Goal: Task Accomplishment & Management: Use online tool/utility

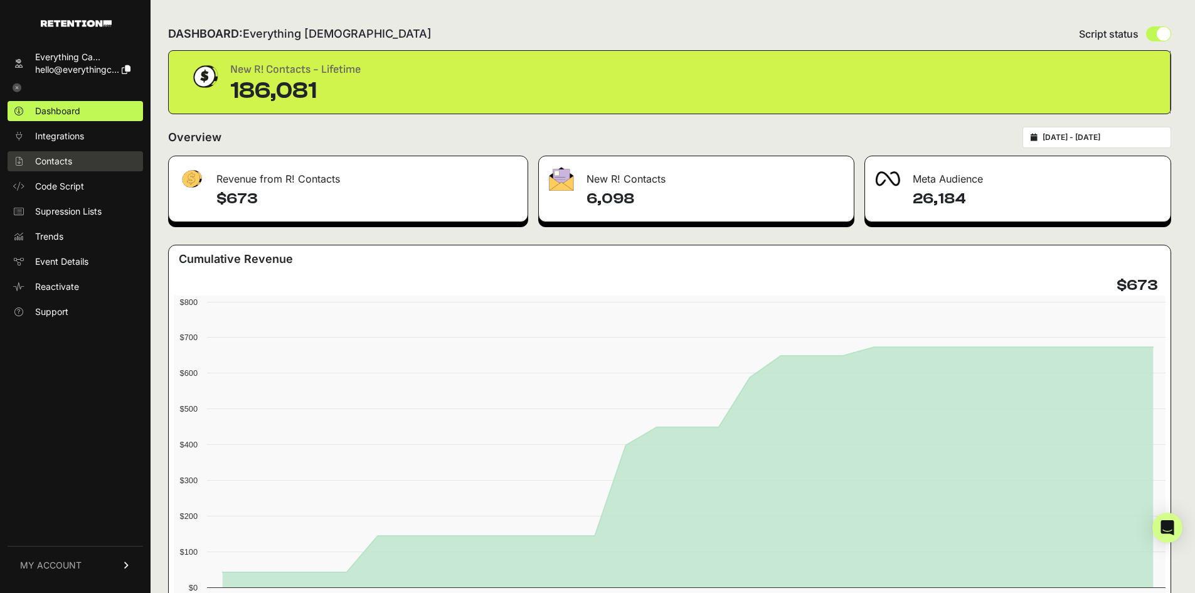
click at [72, 159] on span "Contacts" at bounding box center [53, 161] width 37 height 13
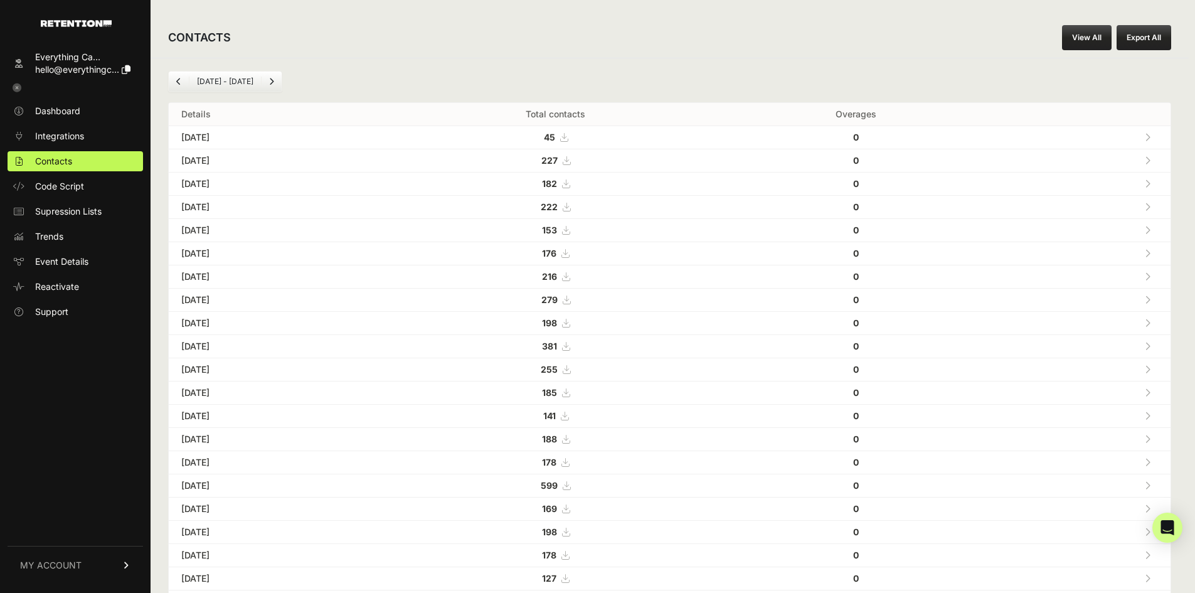
click at [1092, 46] on link "View All" at bounding box center [1087, 37] width 50 height 25
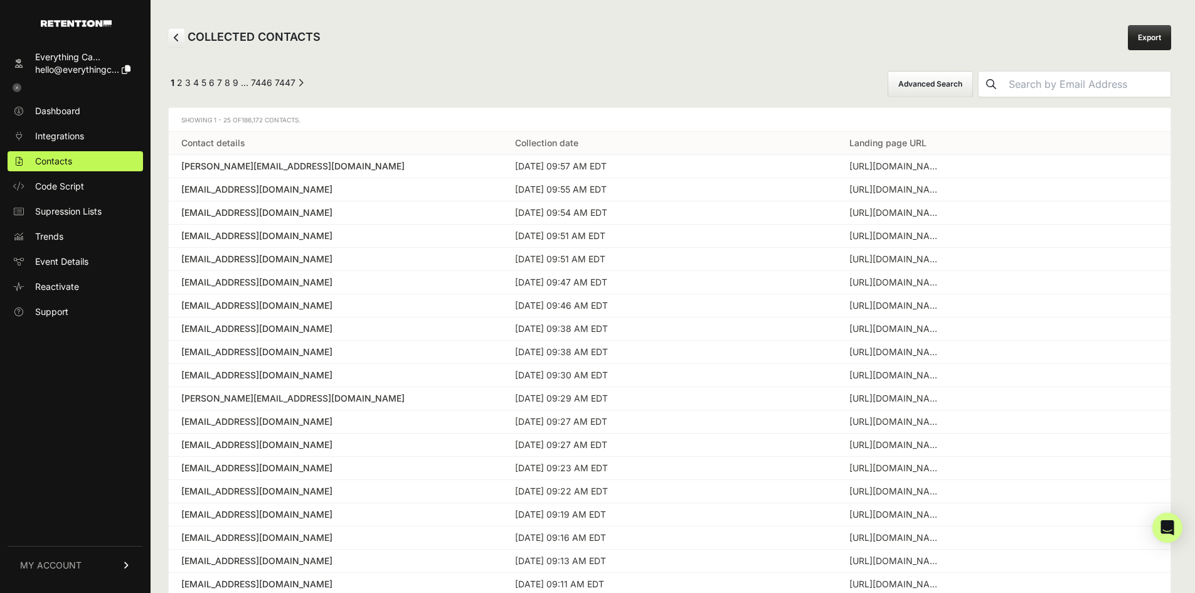
click at [966, 96] on button "Advanced Search" at bounding box center [930, 84] width 85 height 26
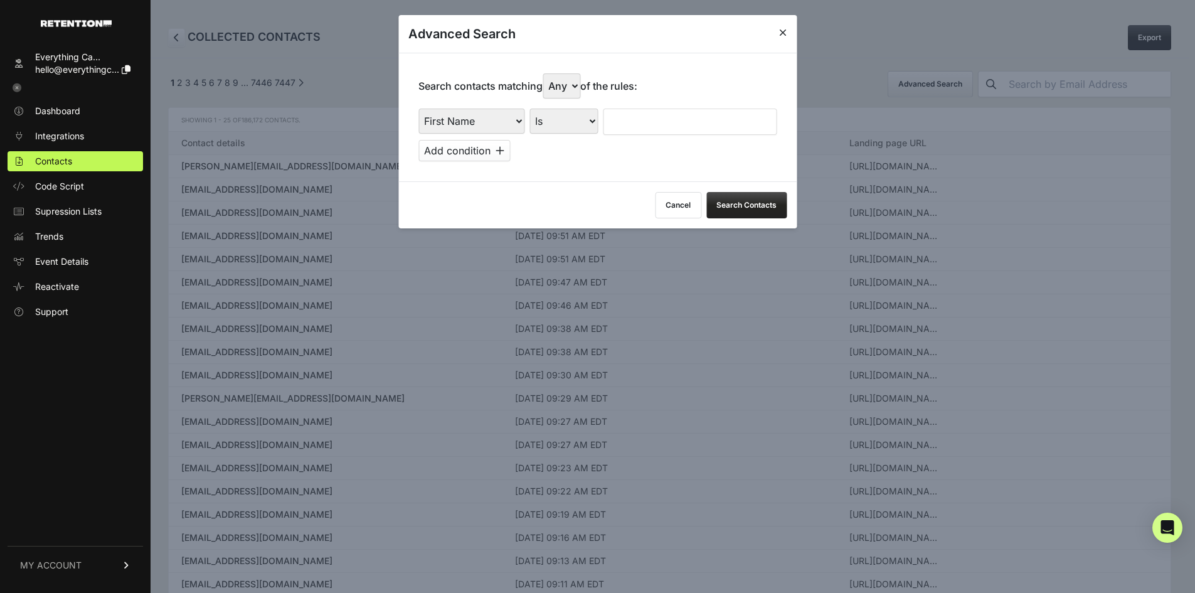
click at [525, 115] on div "First Name Last Name State City Email Email Domain Landing Domain Landing Page …" at bounding box center [598, 122] width 358 height 26
click at [508, 120] on select "First Name Last Name State City Email Email Domain Landing Domain Landing Page …" at bounding box center [472, 121] width 106 height 25
select select "landing_page_url"
click at [419, 109] on select "First Name Last Name State City Email Email Domain Landing Domain Landing Page …" at bounding box center [472, 121] width 106 height 25
click at [558, 82] on select "Any All" at bounding box center [562, 85] width 38 height 25
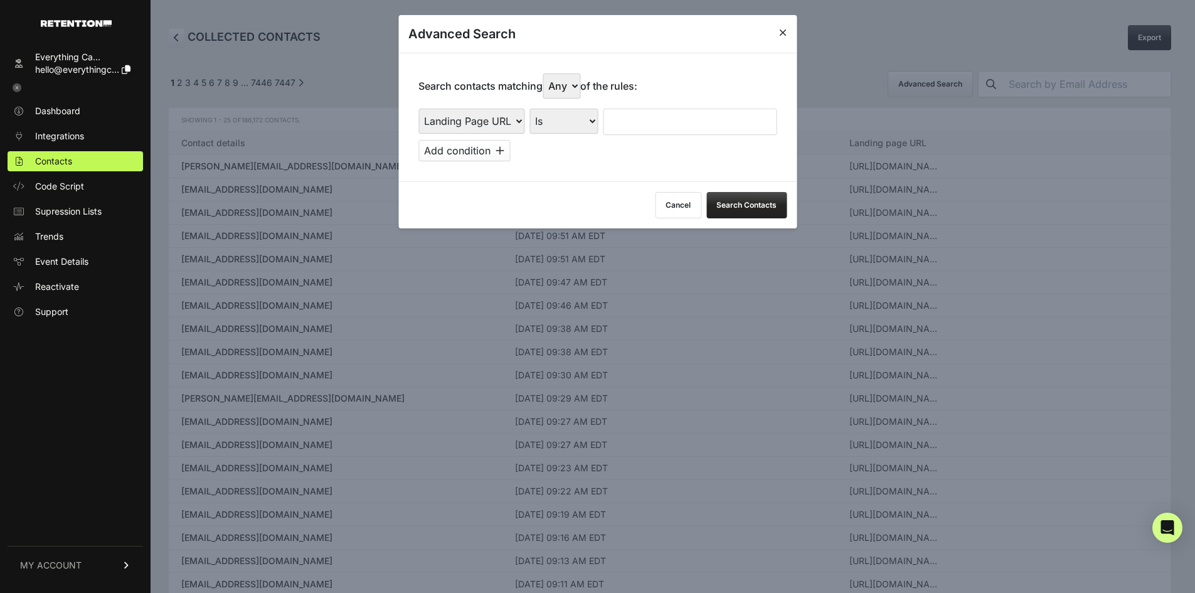
select select "true"
click at [546, 73] on select "Any All" at bounding box center [562, 85] width 38 height 25
click at [565, 122] on select "Is Is not Contains Starts with" at bounding box center [564, 121] width 68 height 25
select select "contains"
click at [530, 109] on select "Is Is not Contains Starts with" at bounding box center [564, 121] width 68 height 25
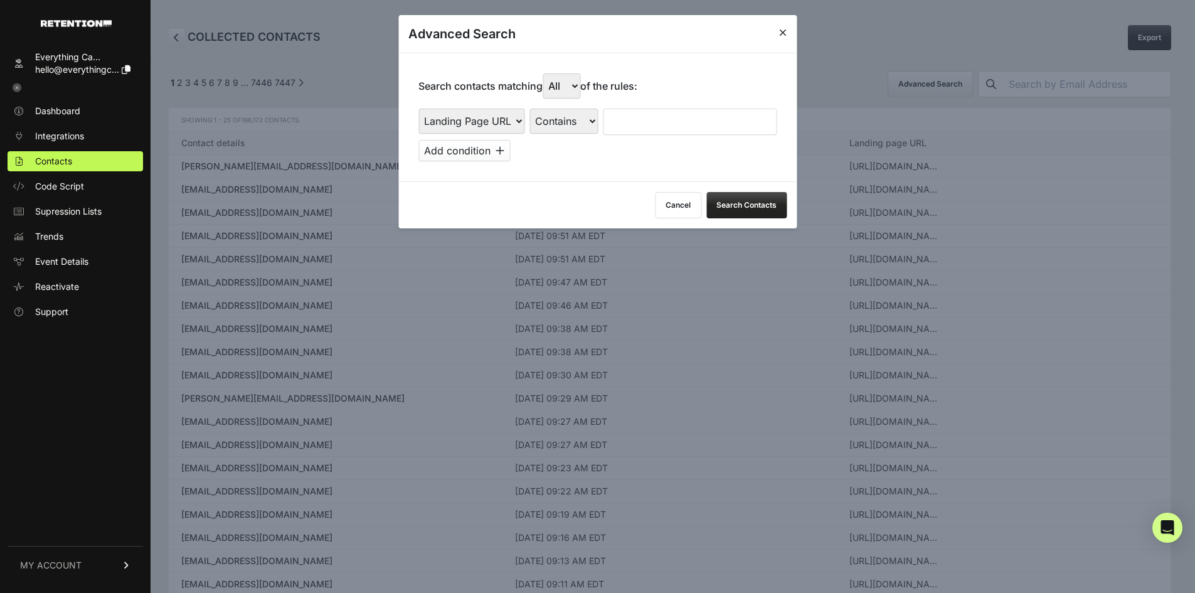
click at [653, 135] on div "First Name Last Name State City Email Email Domain Landing Domain Landing Page …" at bounding box center [598, 135] width 358 height 53
click at [650, 128] on input "text" at bounding box center [690, 122] width 174 height 26
type input "everysacredsunday"
click at [449, 147] on button "Add condition" at bounding box center [465, 150] width 92 height 21
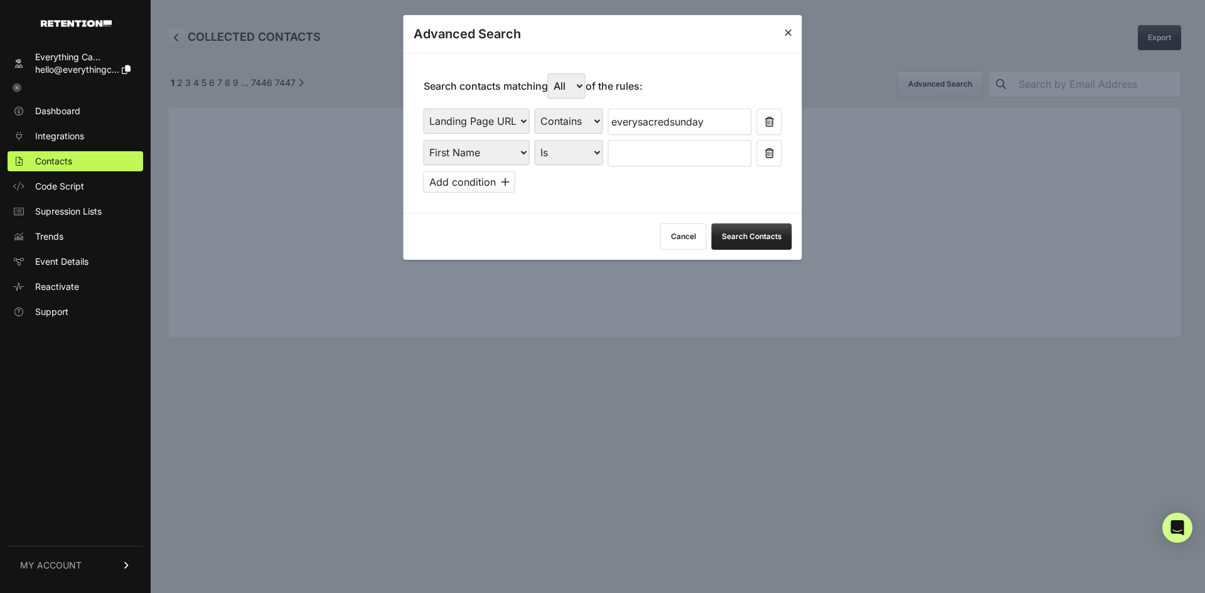
click at [498, 159] on select "First Name Last Name State City Email Email Domain Landing Domain Landing Page …" at bounding box center [477, 152] width 106 height 25
select select "file_date"
click at [424, 140] on select "First Name Last Name State City Email Email Domain Landing Domain Landing Page …" at bounding box center [477, 152] width 106 height 25
click at [562, 151] on select "Is on Is between" at bounding box center [570, 152] width 70 height 25
select select "is_between"
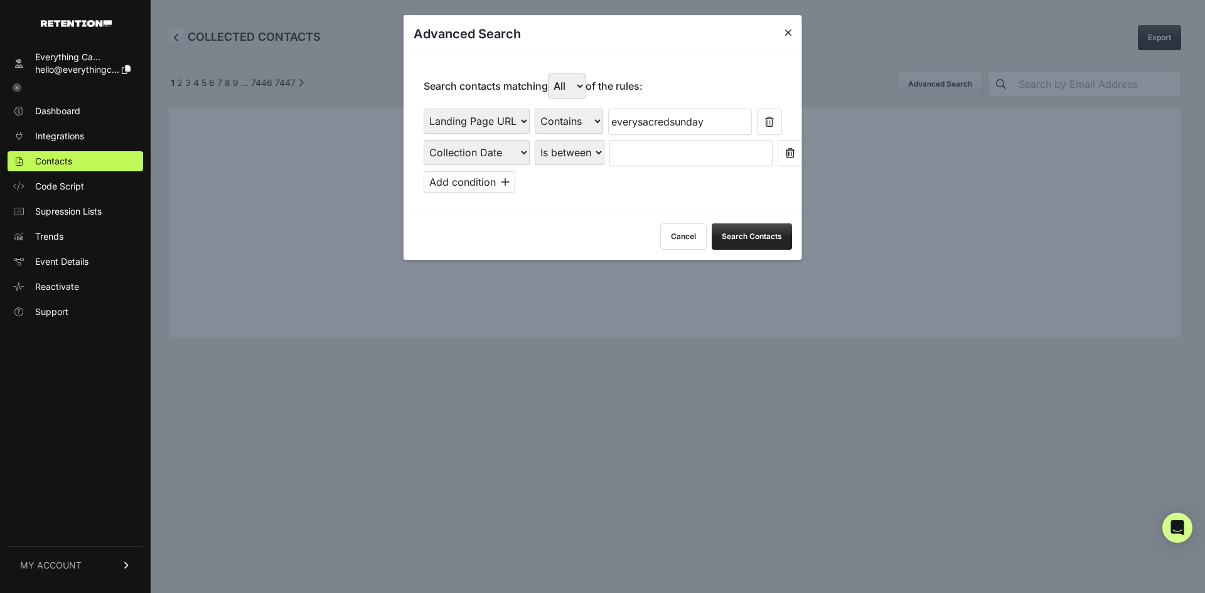
click at [535, 140] on select "Is on Is between" at bounding box center [570, 152] width 70 height 25
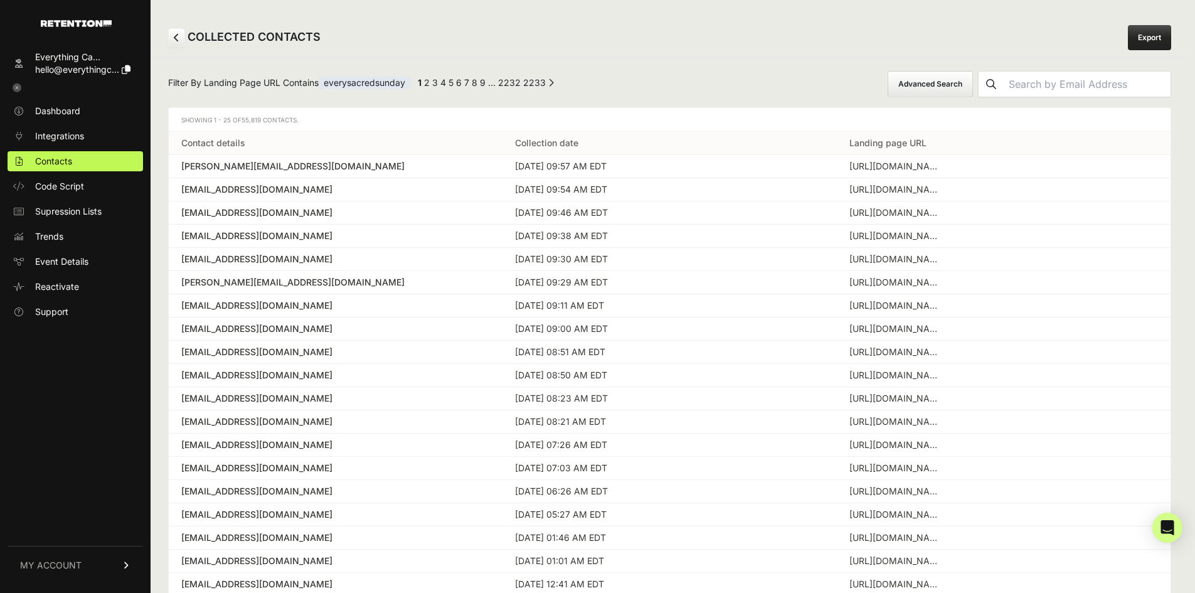
click at [640, 163] on td "[DATE] 09:57 AM EDT" at bounding box center [670, 166] width 334 height 23
click at [973, 84] on button "Advanced Search" at bounding box center [930, 84] width 85 height 26
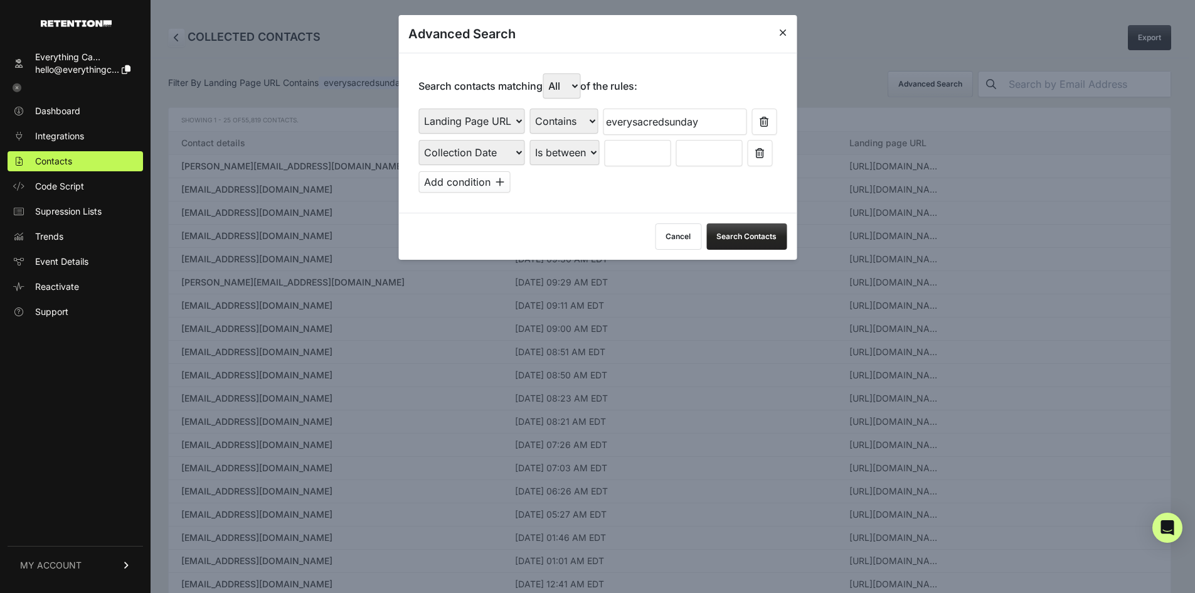
click at [664, 149] on input "text" at bounding box center [637, 153] width 67 height 26
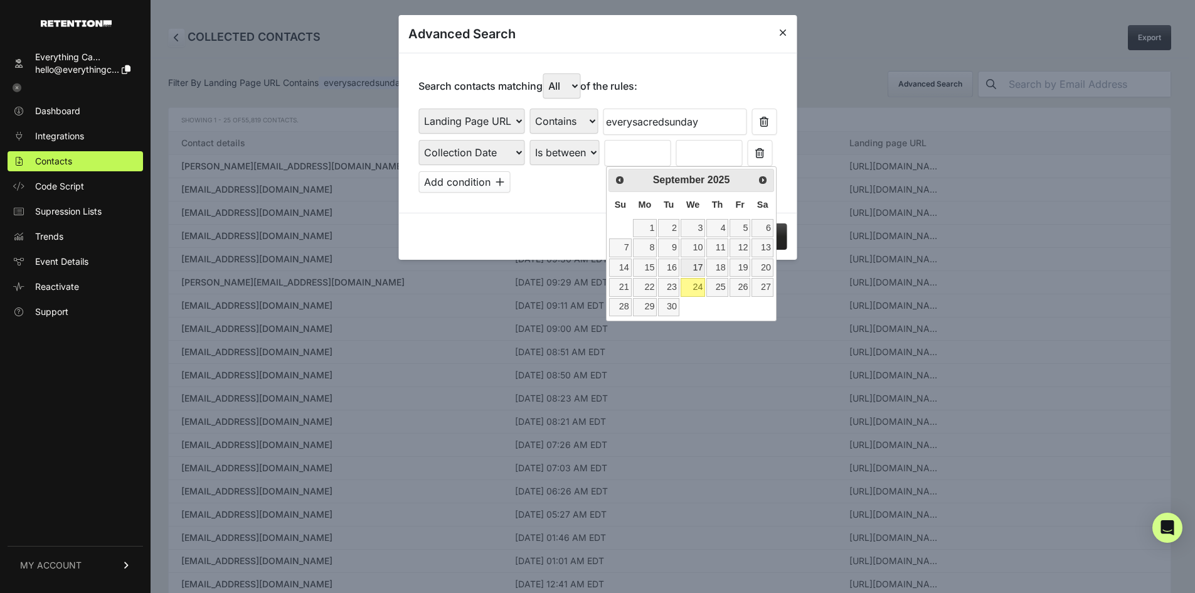
click at [698, 266] on link "17" at bounding box center [693, 268] width 24 height 18
type input "[DATE]"
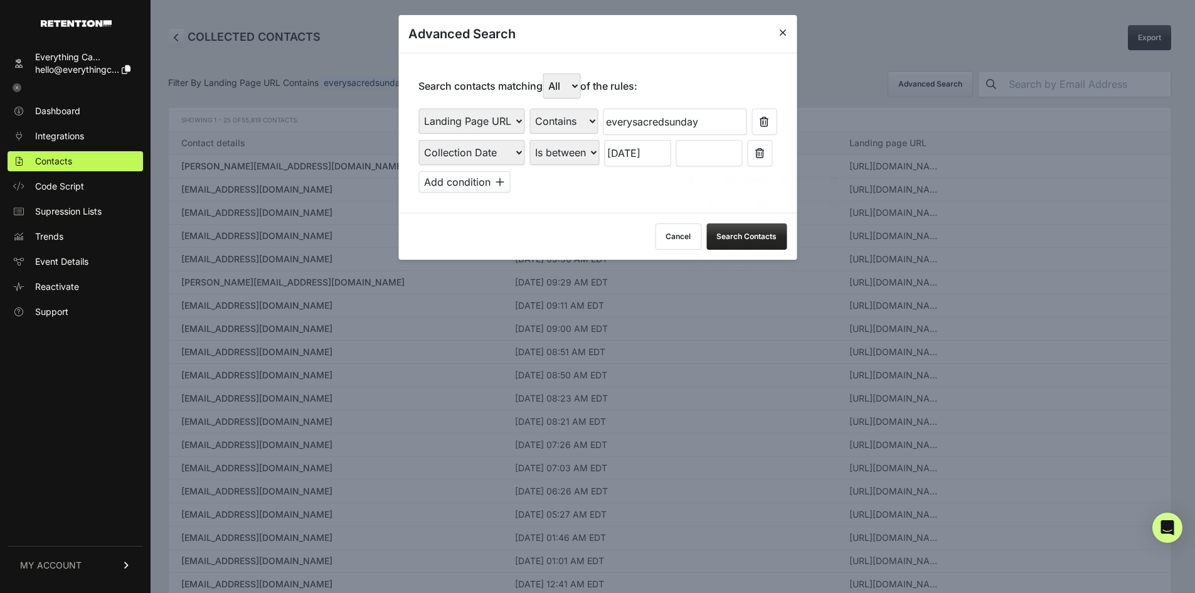
click at [700, 155] on input "text" at bounding box center [709, 153] width 67 height 26
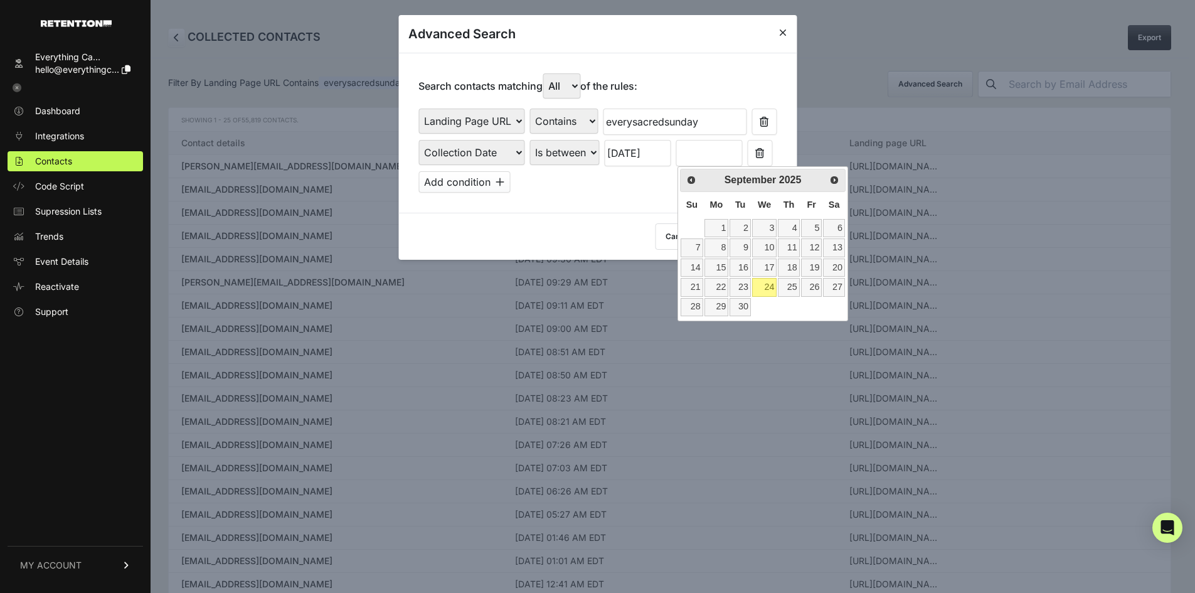
click at [766, 285] on link "24" at bounding box center [764, 287] width 24 height 18
type input "[DATE]"
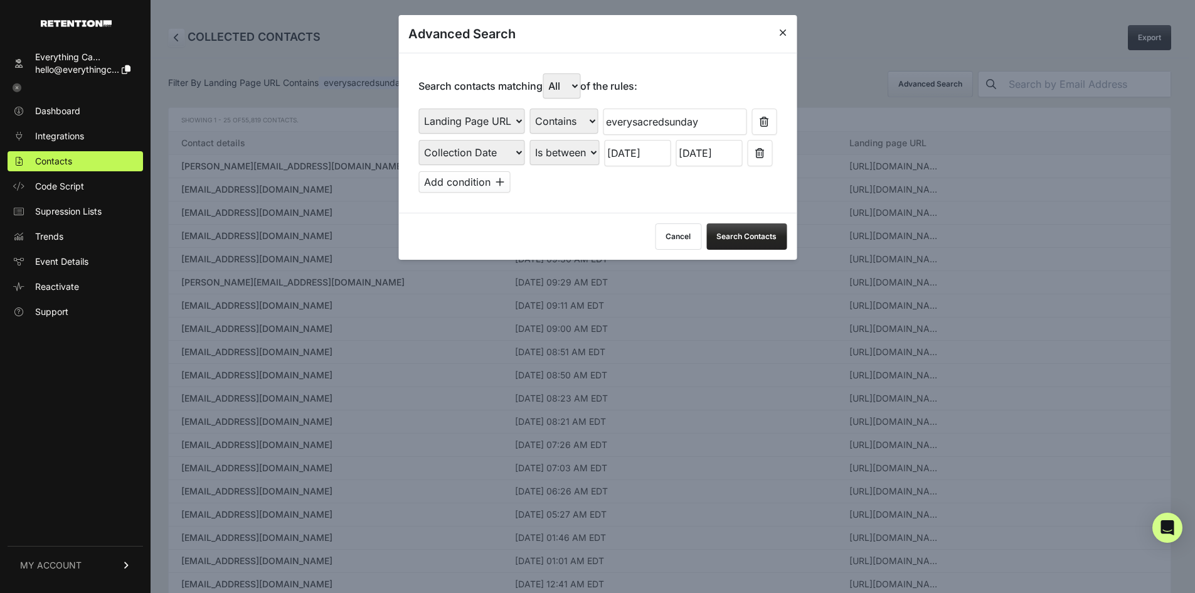
click at [703, 157] on input "[DATE]" at bounding box center [709, 153] width 67 height 26
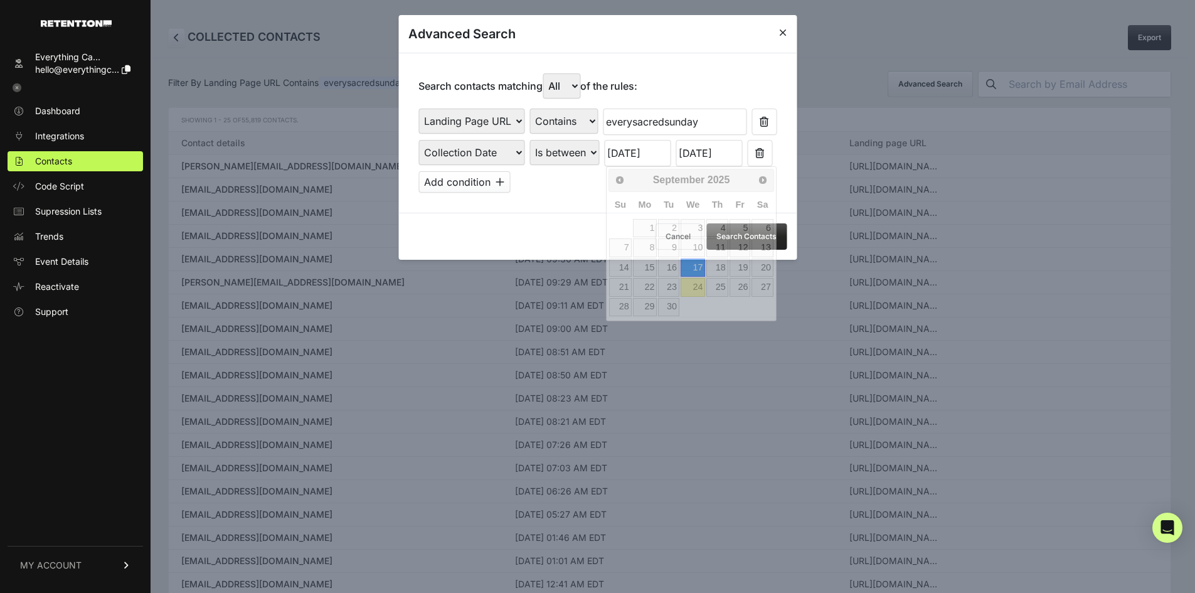
click at [643, 143] on input "[DATE]" at bounding box center [637, 153] width 67 height 26
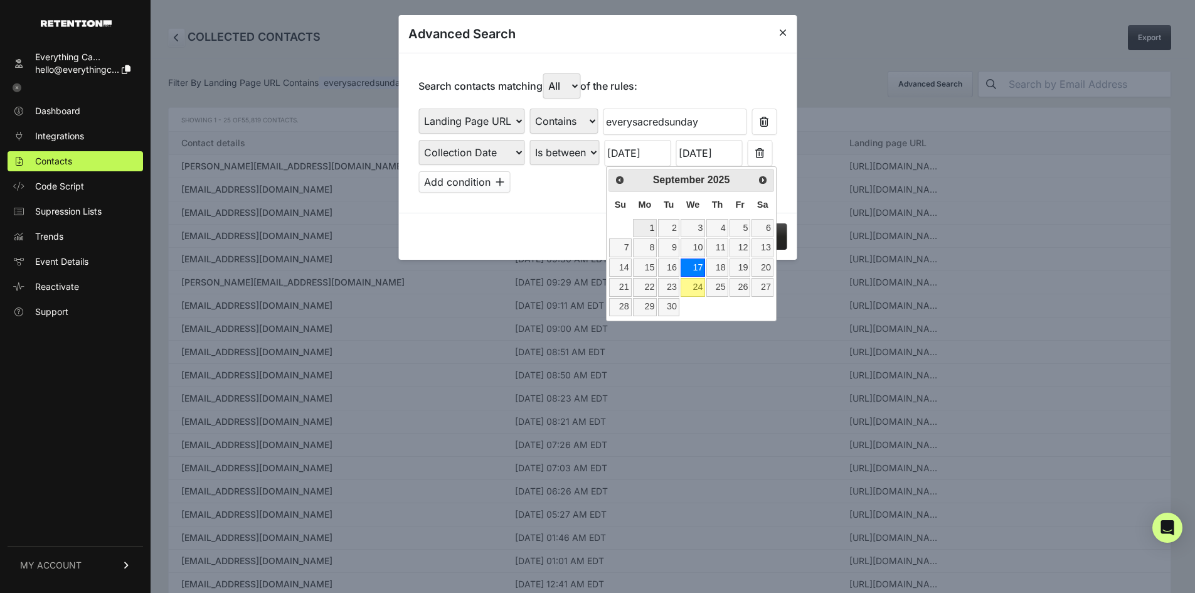
click at [653, 232] on link "1" at bounding box center [645, 228] width 24 height 18
type input "[DATE]"
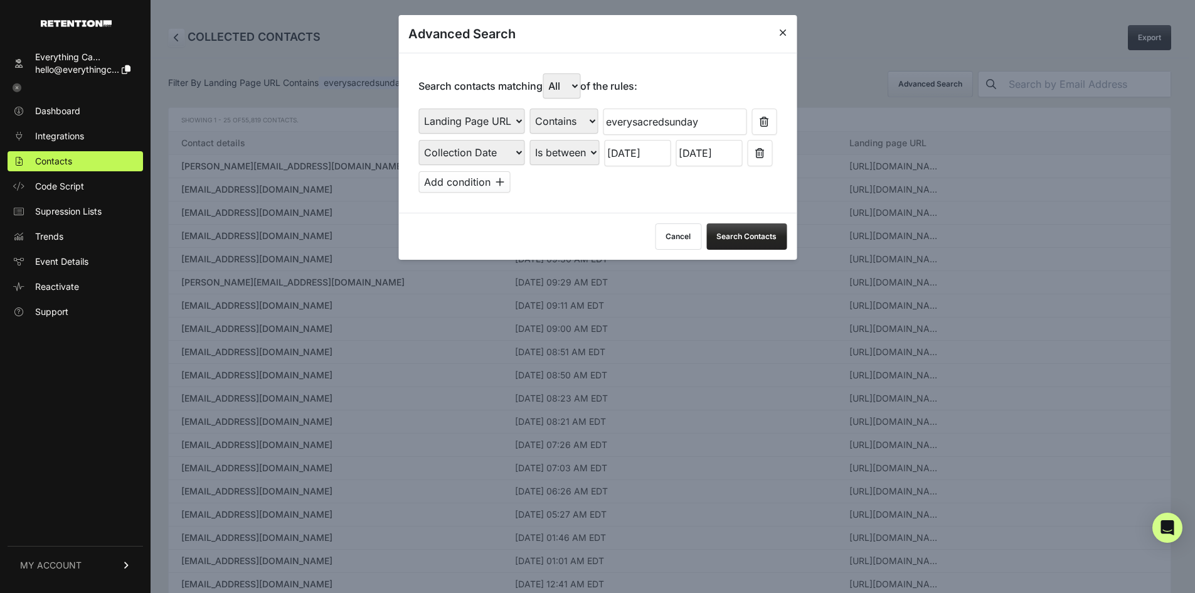
click at [752, 240] on button "Search Contacts" at bounding box center [747, 236] width 80 height 26
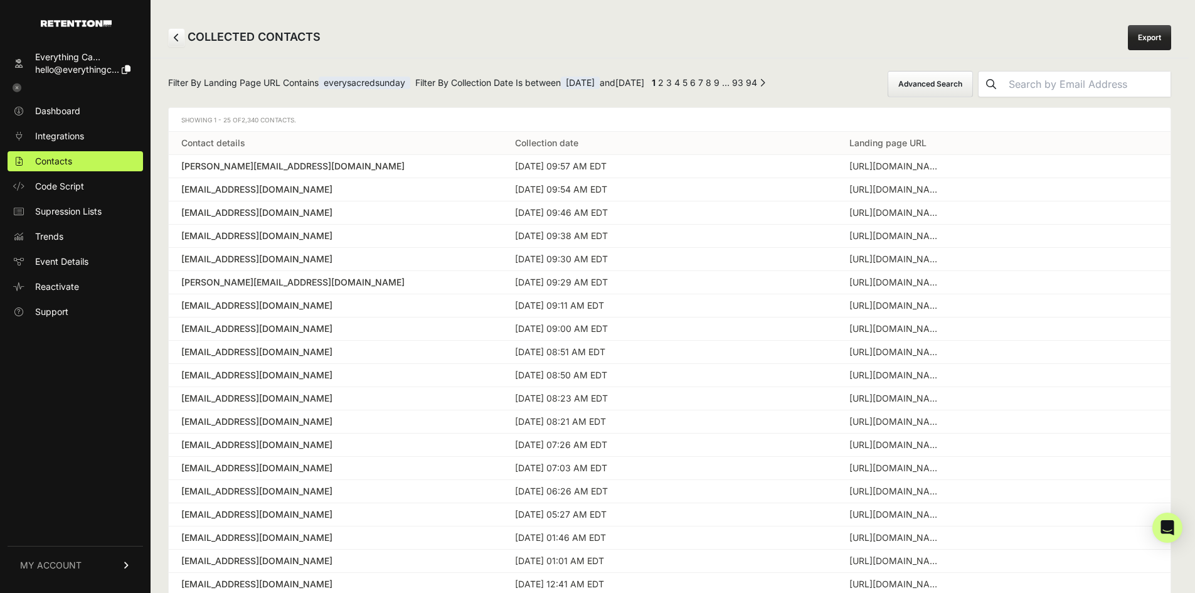
click at [957, 75] on button "Advanced Search" at bounding box center [930, 84] width 85 height 26
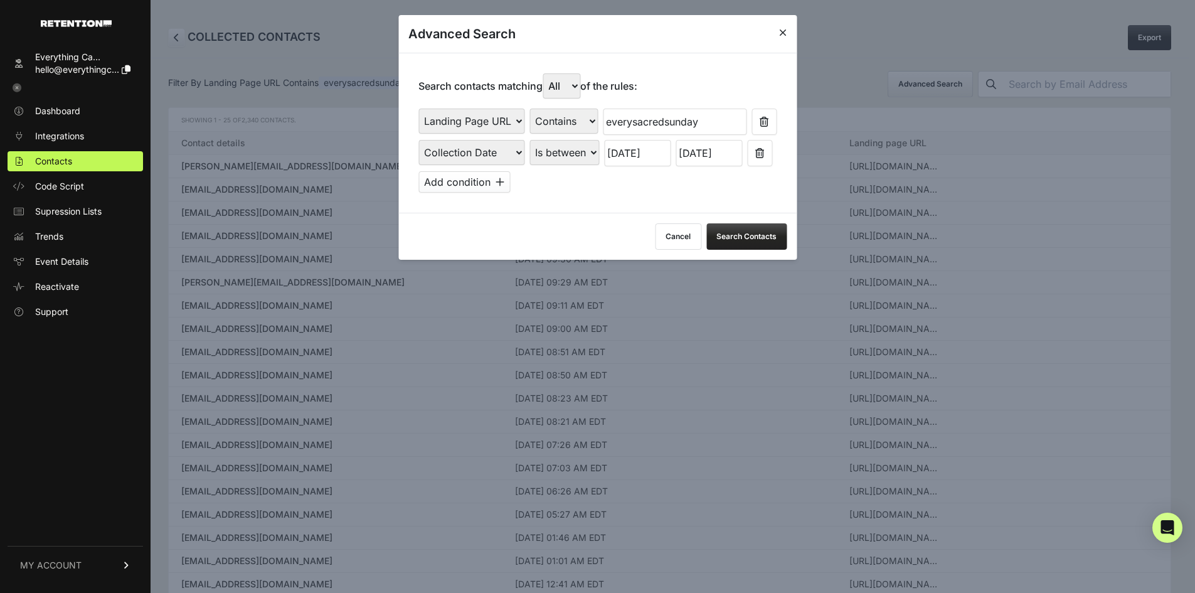
click at [934, 46] on div at bounding box center [597, 296] width 1195 height 593
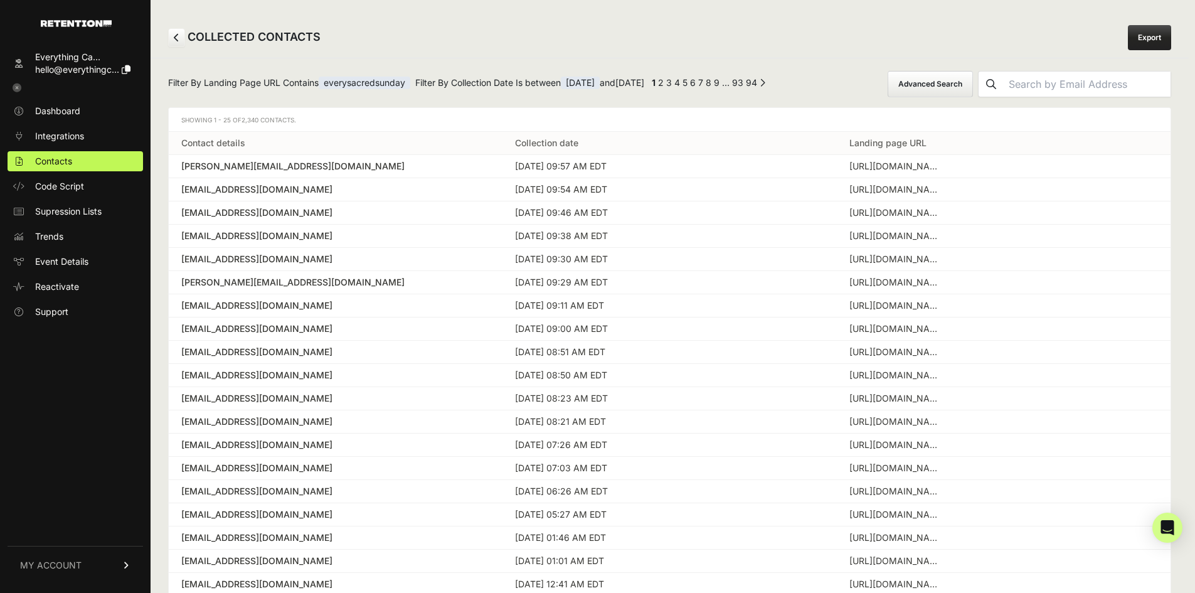
click at [1158, 35] on link "Export" at bounding box center [1149, 37] width 43 height 25
